Goal: Find specific page/section: Find specific page/section

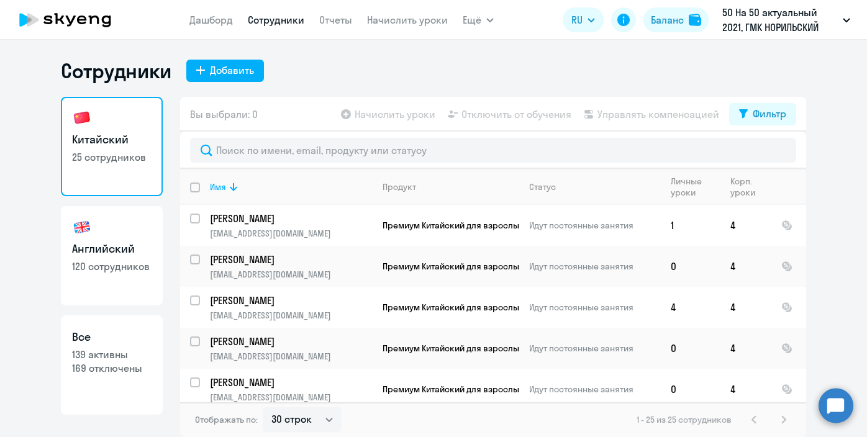
select select "30"
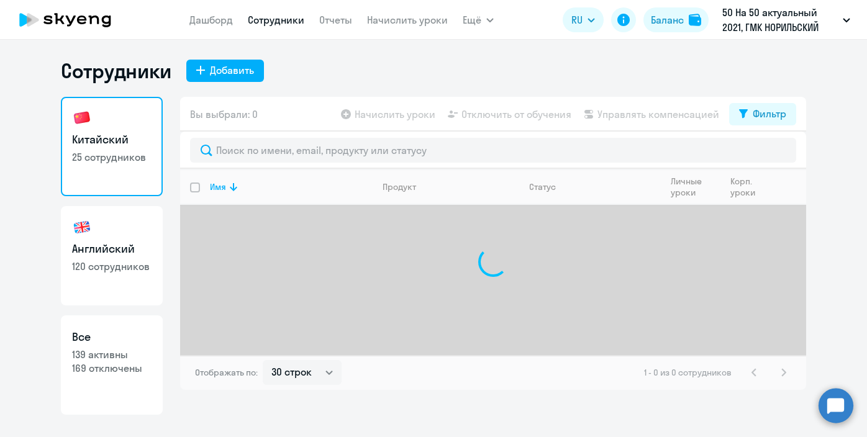
select select "30"
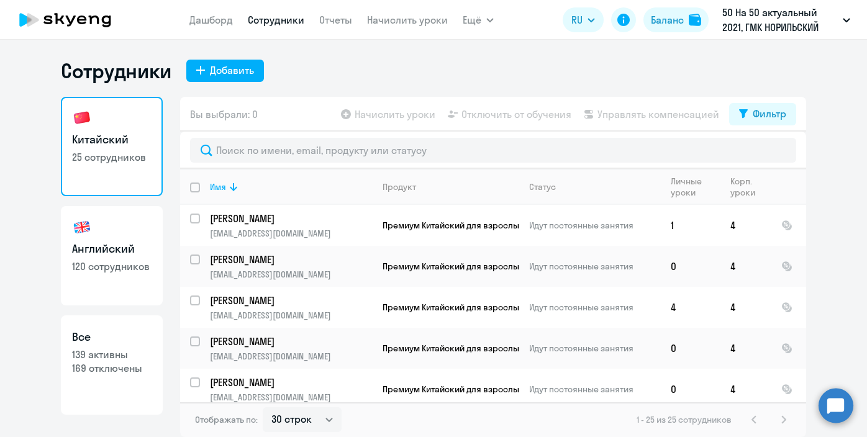
click at [253, 21] on link "Сотрудники" at bounding box center [276, 20] width 57 height 12
select select "30"
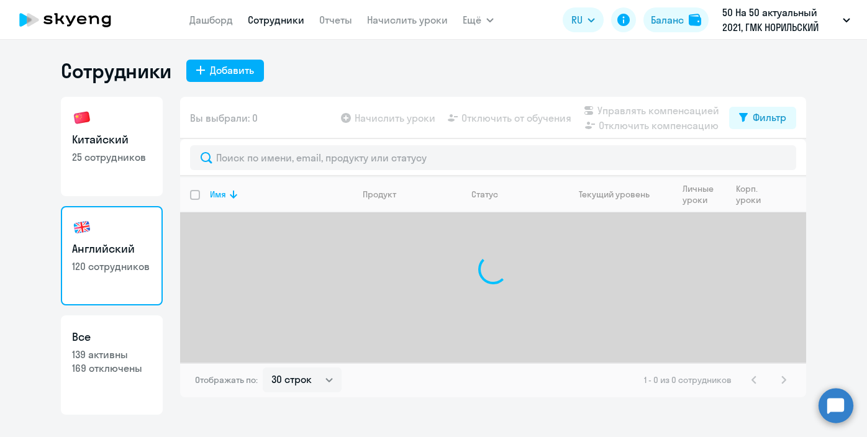
click at [126, 175] on link "Китайский 25 сотрудников" at bounding box center [112, 146] width 102 height 99
select select "30"
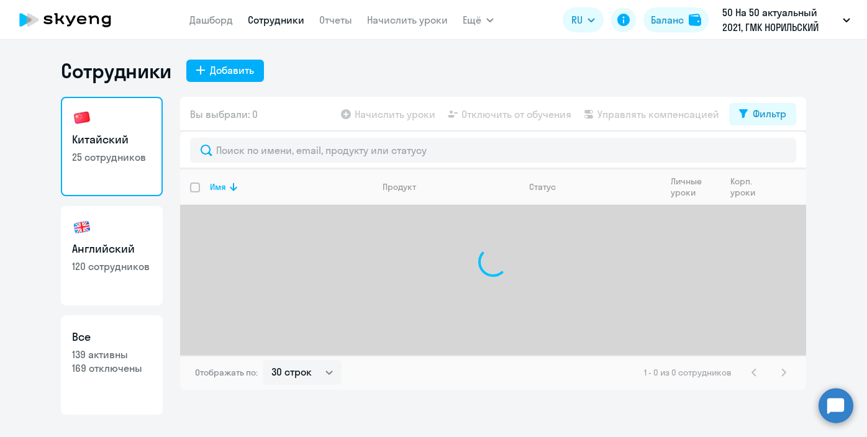
select select "30"
